Goal: Transaction & Acquisition: Subscribe to service/newsletter

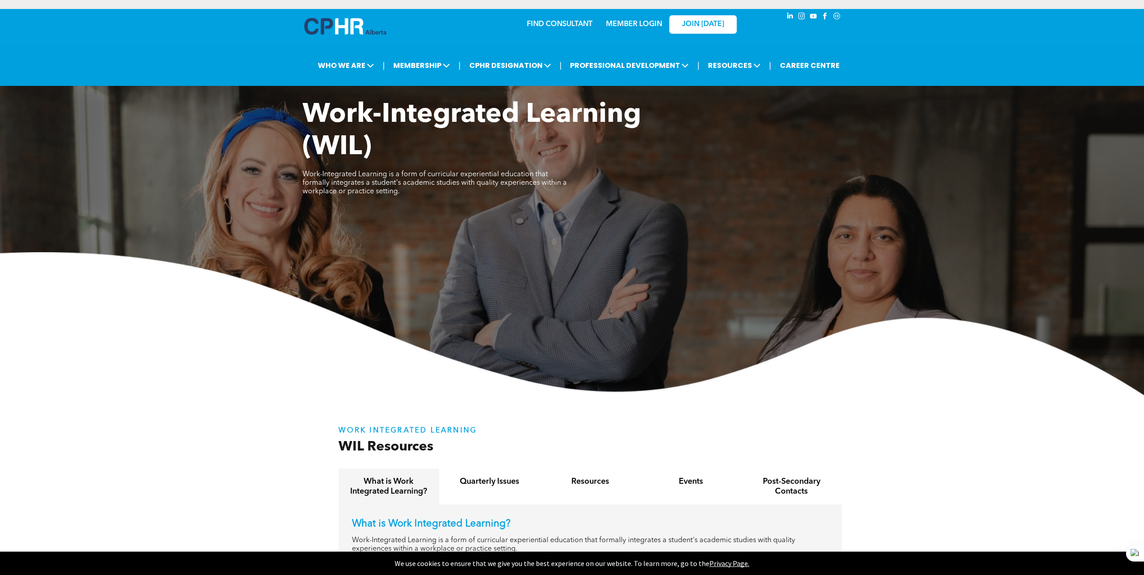
click at [626, 25] on link "MEMBER LOGIN" at bounding box center [634, 24] width 56 height 7
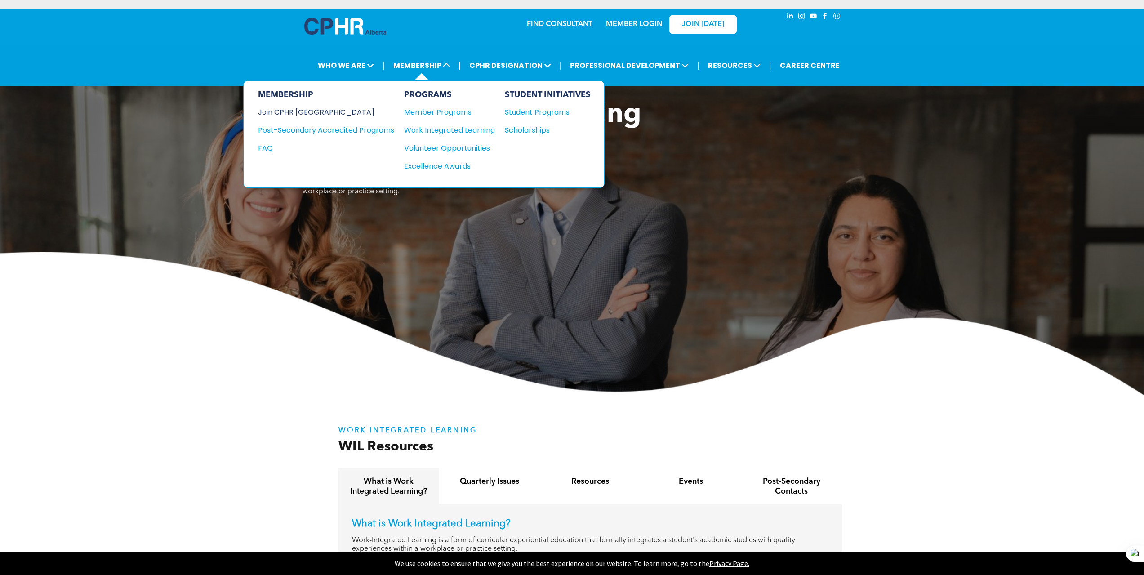
click at [306, 113] on div "Join CPHR [GEOGRAPHIC_DATA]" at bounding box center [319, 111] width 123 height 11
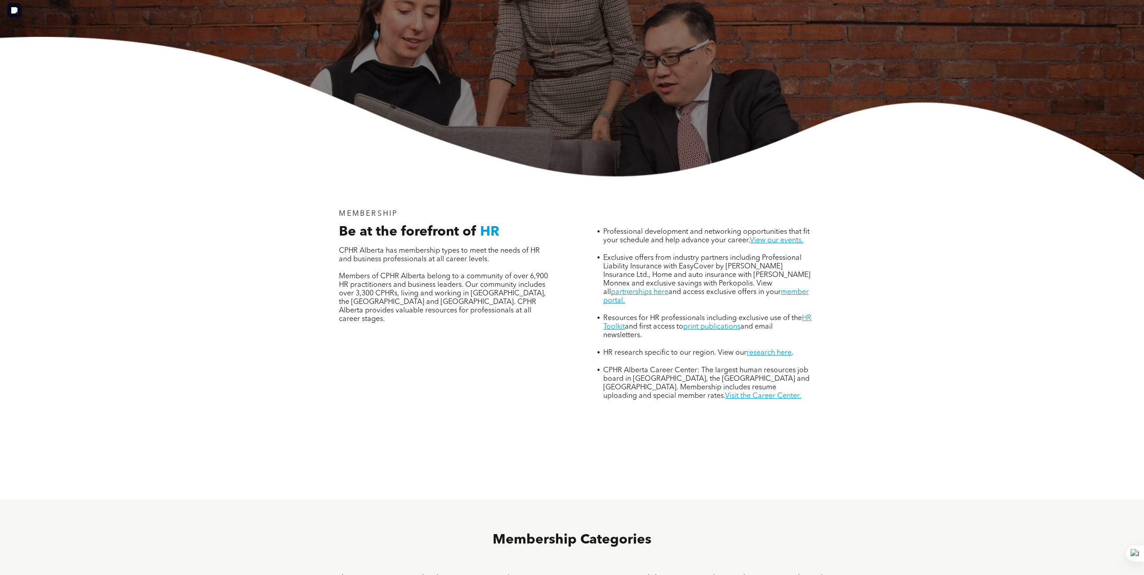
scroll to position [216, 0]
click at [577, 573] on h4 "Associate Member" at bounding box center [571, 583] width 61 height 20
click at [490, 573] on h4 "General Member" at bounding box center [494, 583] width 61 height 20
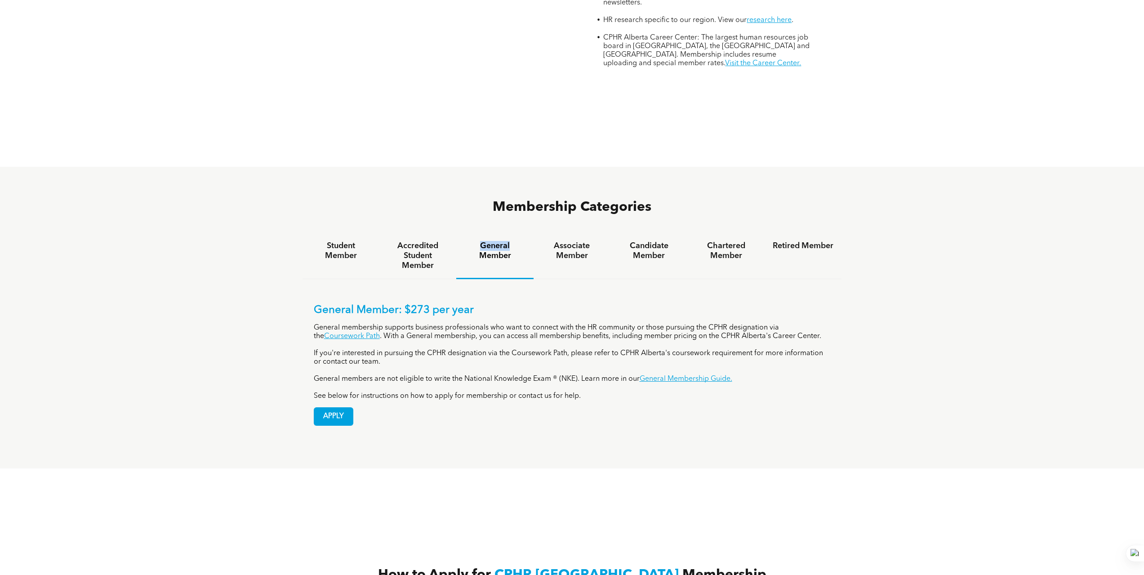
scroll to position [550, 0]
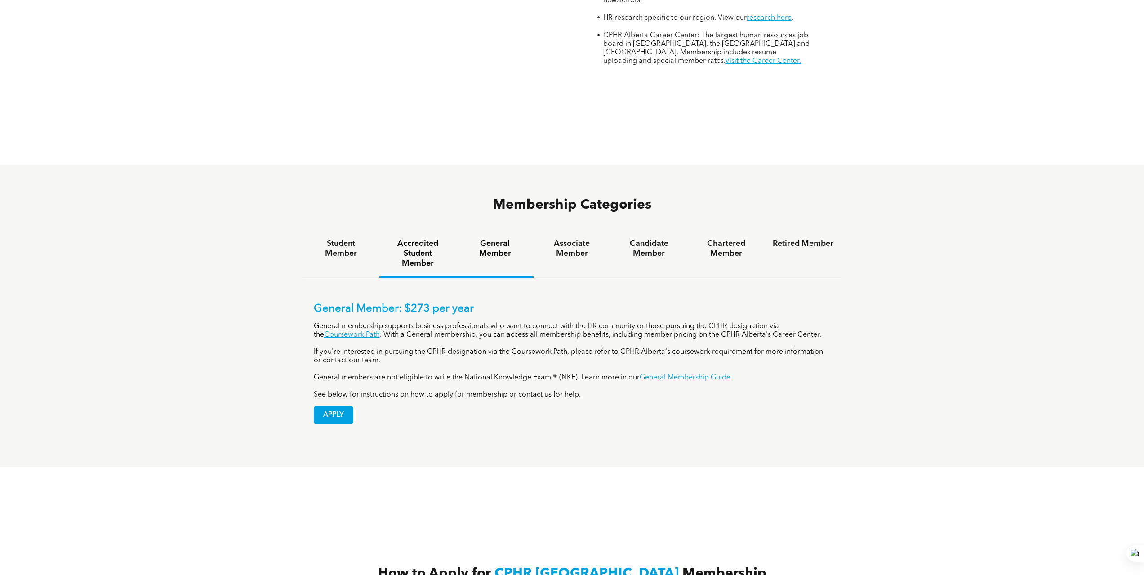
click at [427, 239] on h4 "Accredited Student Member" at bounding box center [417, 254] width 61 height 30
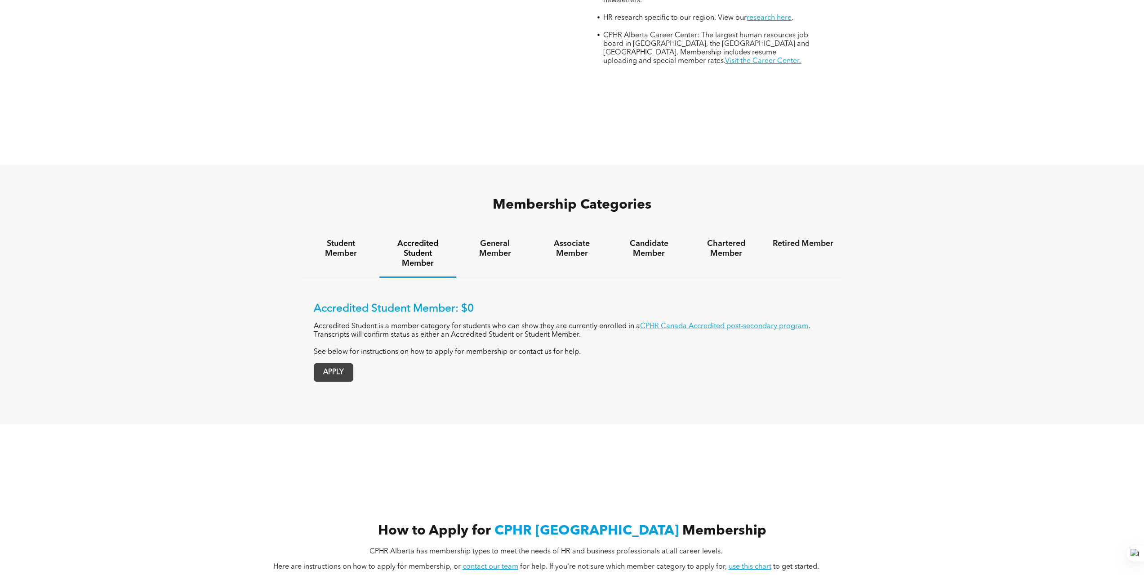
click at [328, 364] on span "APPLY" at bounding box center [333, 373] width 39 height 18
